Goal: Navigation & Orientation: Find specific page/section

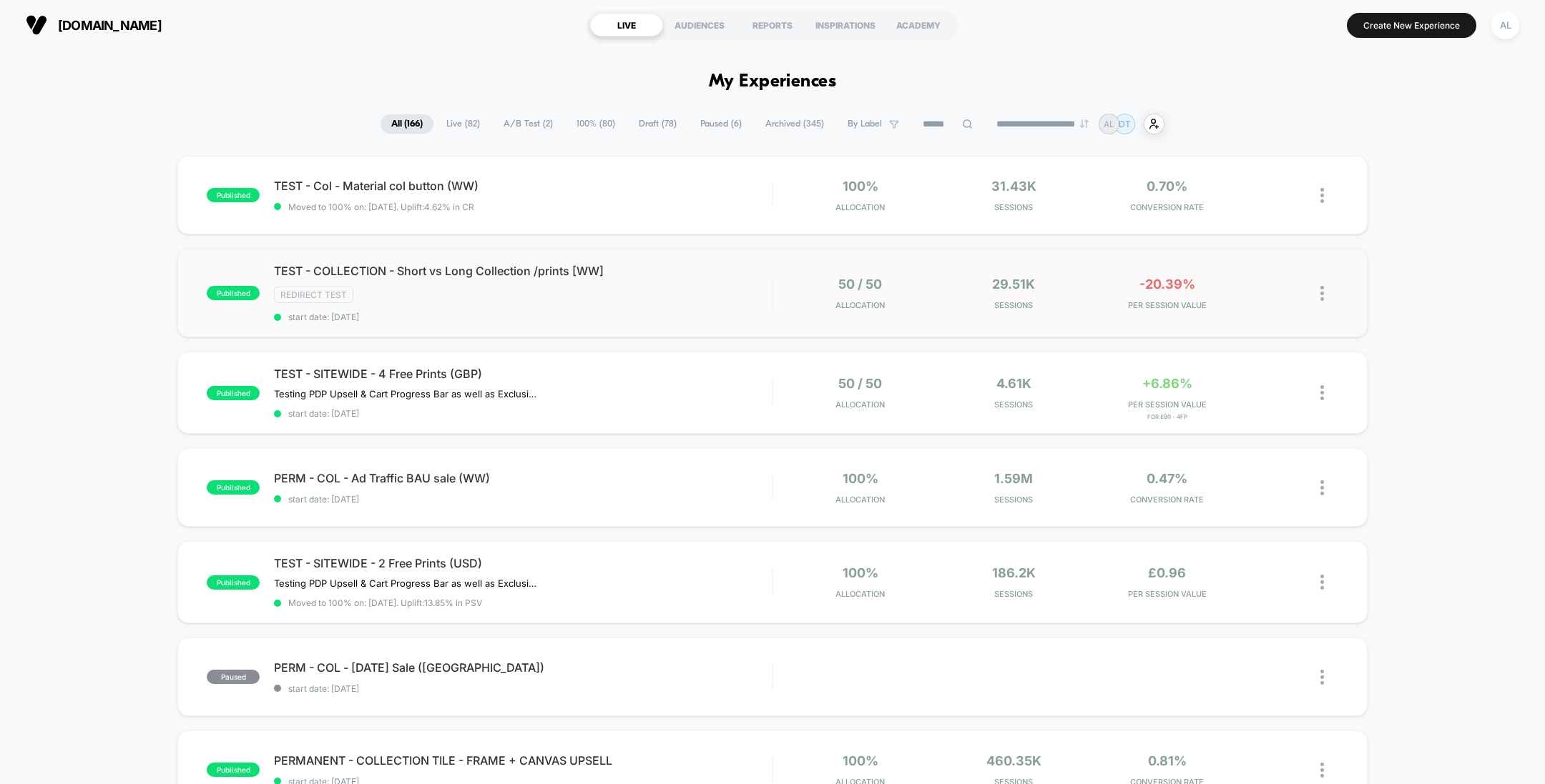
click at [664, 289] on div "Redirect Test" at bounding box center [522, 294] width 498 height 16
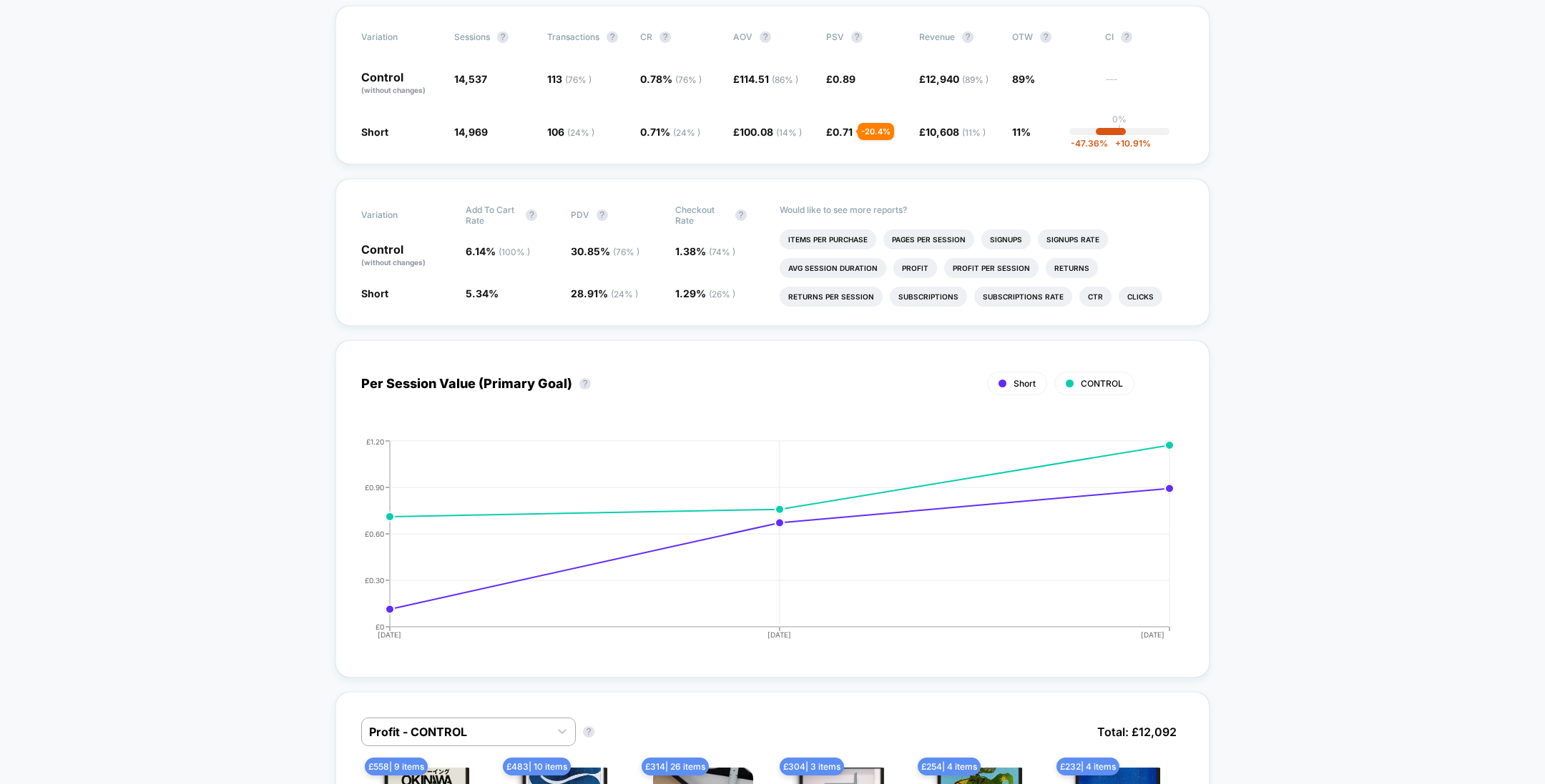
scroll to position [290, 0]
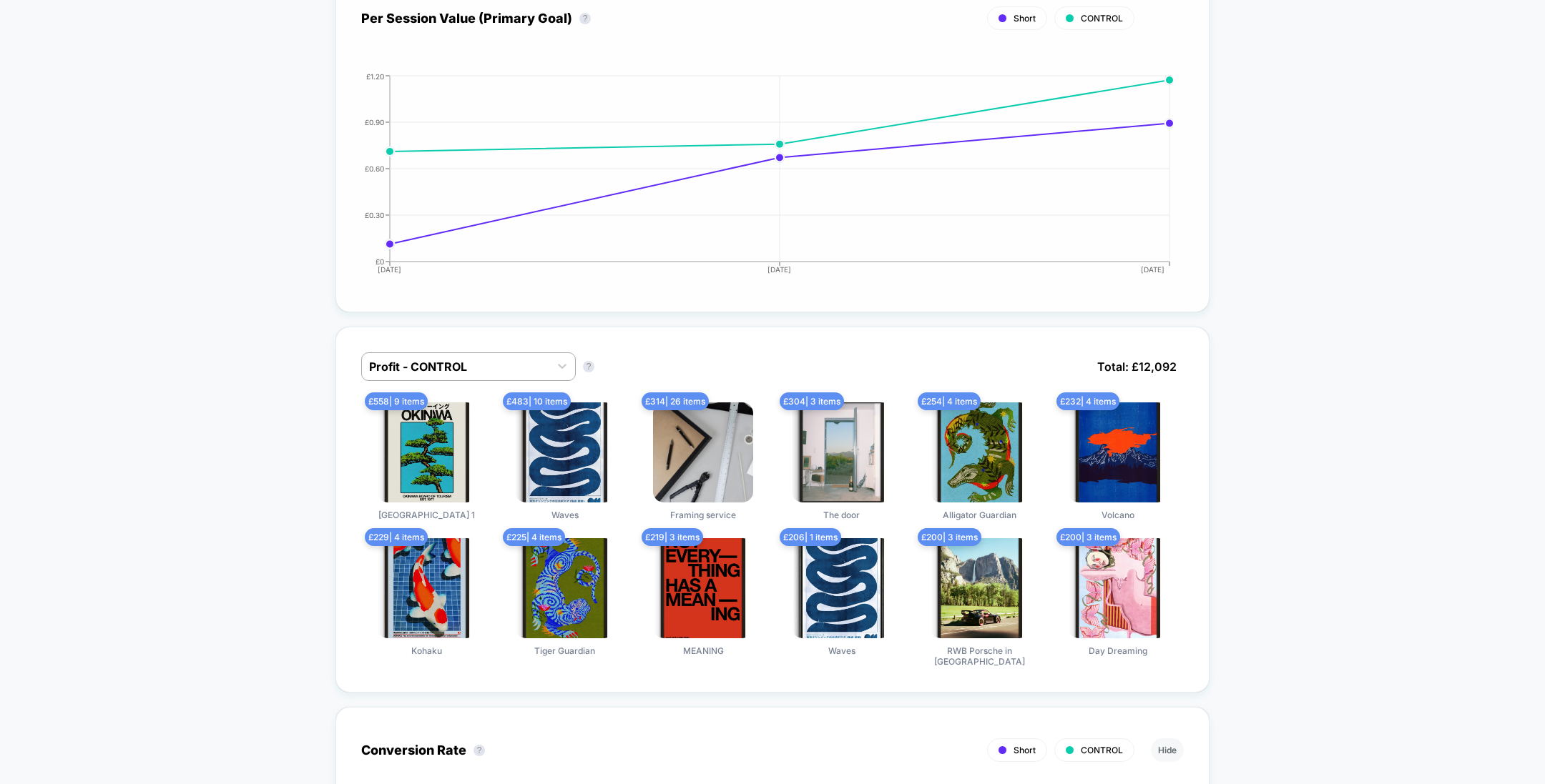
scroll to position [0, 0]
